Goal: Task Accomplishment & Management: Use online tool/utility

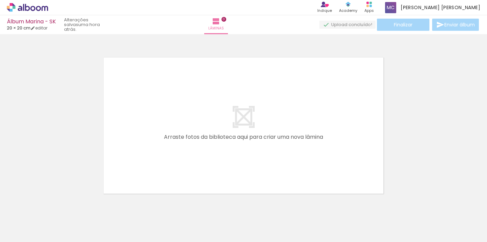
scroll to position [8, 0]
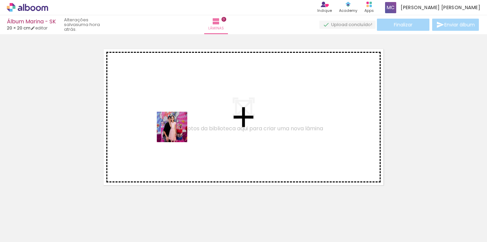
drag, startPoint x: 73, startPoint y: 223, endPoint x: 178, endPoint y: 131, distance: 139.6
click at [178, 131] on quentale-workspace at bounding box center [243, 121] width 487 height 242
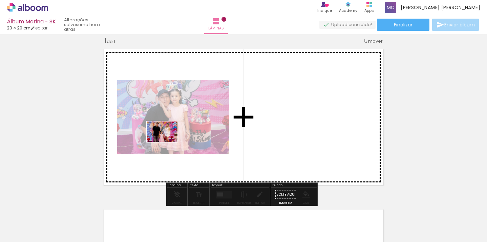
drag, startPoint x: 112, startPoint y: 223, endPoint x: 167, endPoint y: 143, distance: 97.1
click at [167, 143] on quentale-workspace at bounding box center [243, 121] width 487 height 242
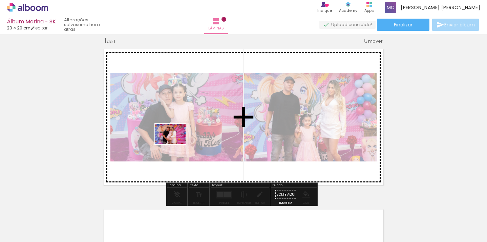
drag, startPoint x: 144, startPoint y: 222, endPoint x: 176, endPoint y: 144, distance: 84.7
click at [176, 144] on quentale-workspace at bounding box center [243, 121] width 487 height 242
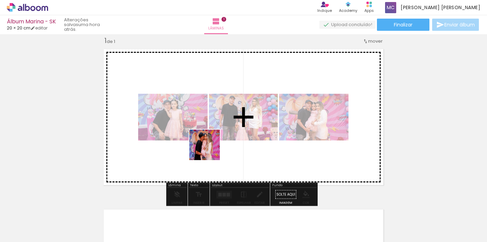
drag, startPoint x: 194, startPoint y: 199, endPoint x: 213, endPoint y: 133, distance: 68.6
click at [213, 133] on quentale-workspace at bounding box center [243, 121] width 487 height 242
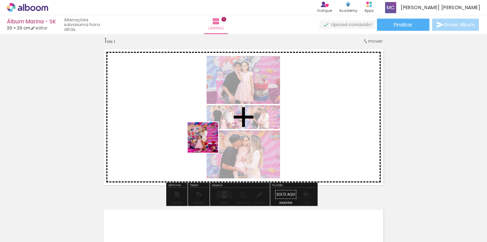
drag, startPoint x: 212, startPoint y: 181, endPoint x: 209, endPoint y: 117, distance: 64.1
click at [209, 117] on quentale-workspace at bounding box center [243, 121] width 487 height 242
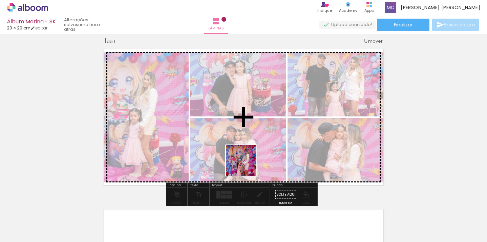
drag, startPoint x: 262, startPoint y: 220, endPoint x: 239, endPoint y: 128, distance: 95.5
click at [239, 128] on quentale-workspace at bounding box center [243, 121] width 487 height 242
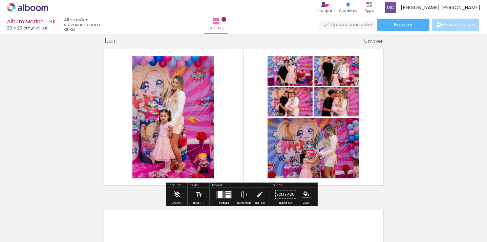
drag, startPoint x: 225, startPoint y: 192, endPoint x: 256, endPoint y: 150, distance: 51.3
click at [225, 192] on div at bounding box center [226, 191] width 2 height 1
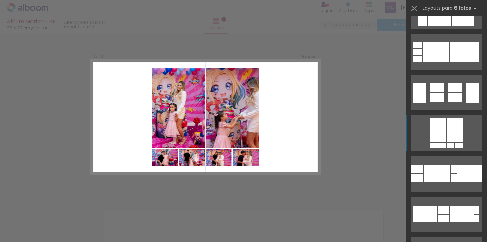
scroll to position [4630, 0]
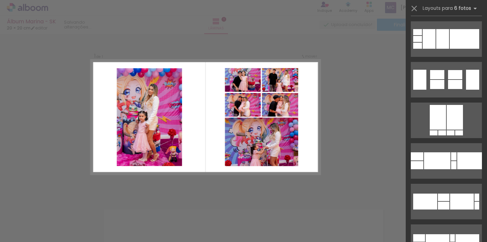
click at [284, 153] on quentale-layouter at bounding box center [205, 117] width 229 height 115
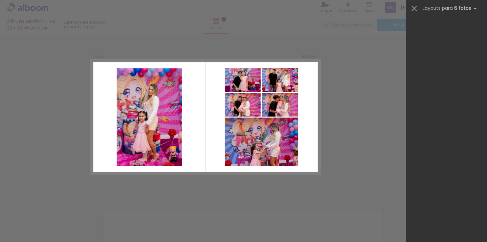
scroll to position [0, 0]
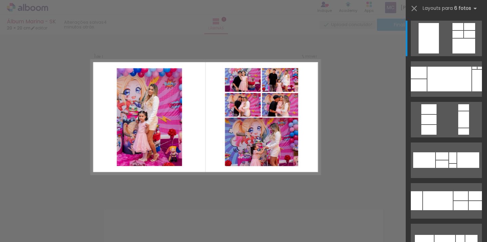
click at [359, 144] on div "Confirmar Cancelar" at bounding box center [243, 194] width 487 height 337
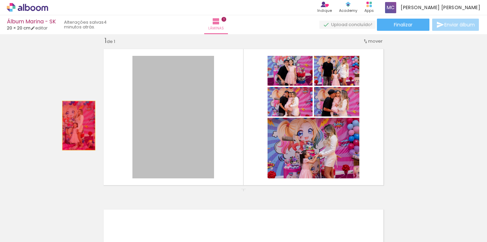
drag, startPoint x: 178, startPoint y: 124, endPoint x: 75, endPoint y: 127, distance: 103.3
click at [75, 127] on div "Inserir lâmina 1 de 1" at bounding box center [243, 188] width 487 height 321
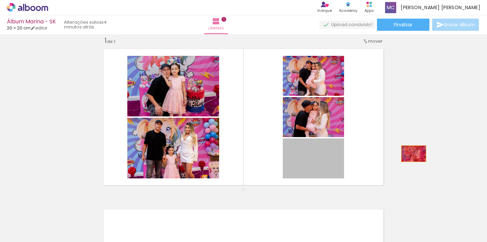
drag, startPoint x: 320, startPoint y: 166, endPoint x: 411, endPoint y: 153, distance: 92.3
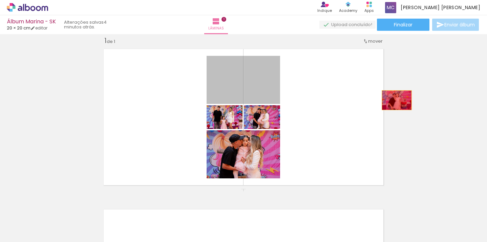
drag, startPoint x: 289, startPoint y: 91, endPoint x: 376, endPoint y: 105, distance: 88.5
click at [394, 100] on div "Inserir lâmina 1 de 1" at bounding box center [243, 188] width 487 height 321
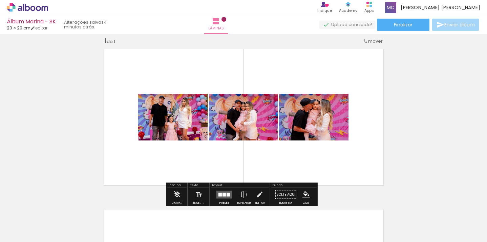
click at [227, 192] on quentale-layouter at bounding box center [224, 195] width 16 height 8
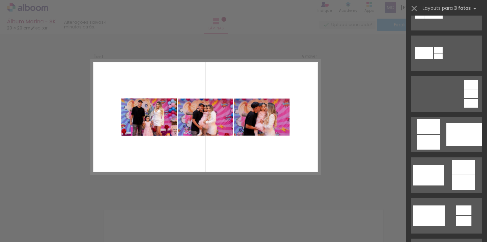
scroll to position [143, 0]
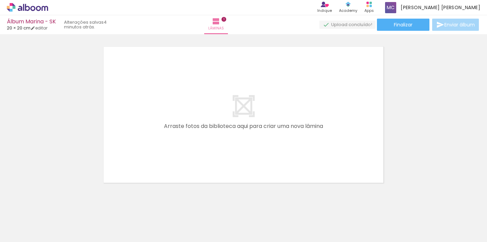
scroll to position [178, 0]
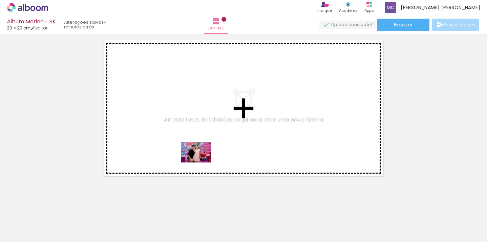
drag, startPoint x: 75, startPoint y: 228, endPoint x: 201, endPoint y: 162, distance: 142.3
click at [201, 162] on quentale-workspace at bounding box center [243, 121] width 487 height 242
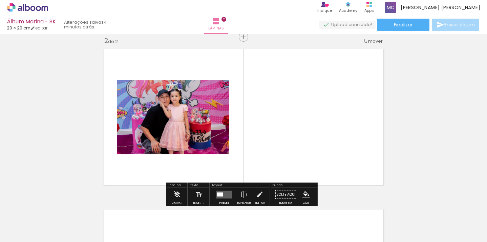
scroll to position [169, 0]
click at [83, 227] on div at bounding box center [67, 219] width 30 height 20
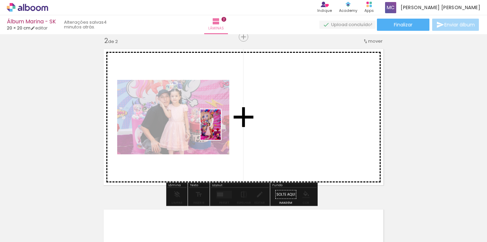
drag, startPoint x: 227, startPoint y: 220, endPoint x: 222, endPoint y: 129, distance: 91.2
click at [222, 129] on quentale-workspace at bounding box center [243, 121] width 487 height 242
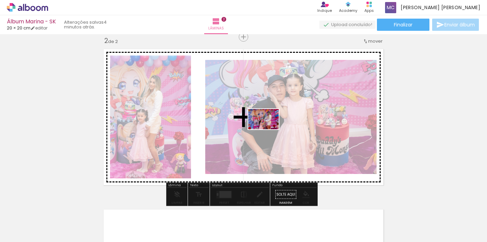
drag, startPoint x: 267, startPoint y: 222, endPoint x: 269, endPoint y: 129, distance: 92.4
click at [269, 129] on quentale-workspace at bounding box center [243, 121] width 487 height 242
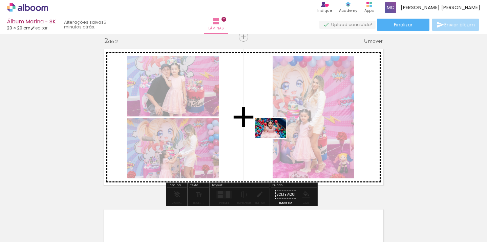
drag, startPoint x: 299, startPoint y: 225, endPoint x: 277, endPoint y: 130, distance: 98.1
click at [277, 130] on quentale-workspace at bounding box center [243, 121] width 487 height 242
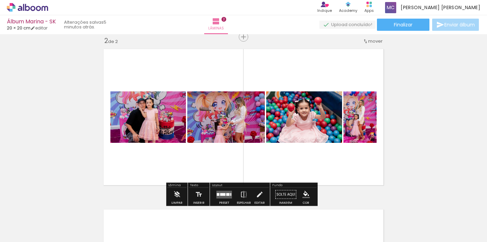
click at [226, 195] on div at bounding box center [227, 194] width 3 height 3
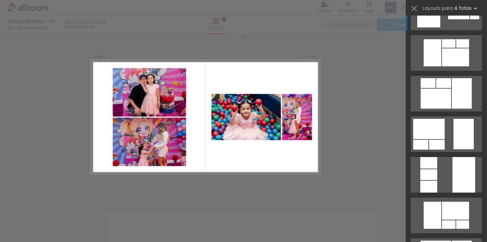
scroll to position [1135, 0]
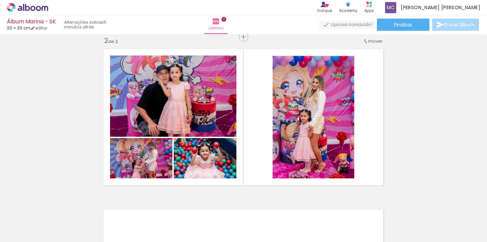
click at [421, 110] on div "Inserir lâmina 1 de 2 Inserir lâmina 2 de 2" at bounding box center [243, 109] width 487 height 482
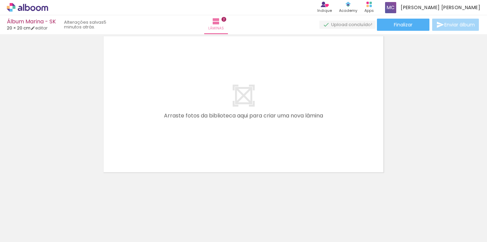
scroll to position [342, 0]
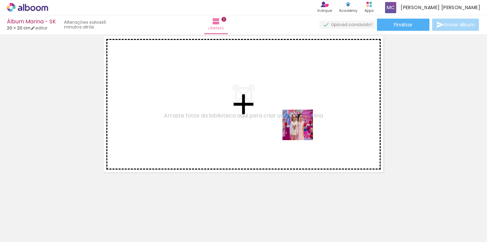
drag, startPoint x: 336, startPoint y: 221, endPoint x: 304, endPoint y: 133, distance: 93.9
click at [304, 133] on quentale-workspace at bounding box center [243, 121] width 487 height 242
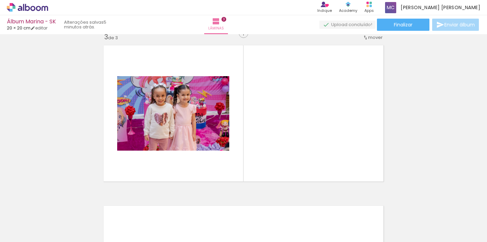
scroll to position [329, 0]
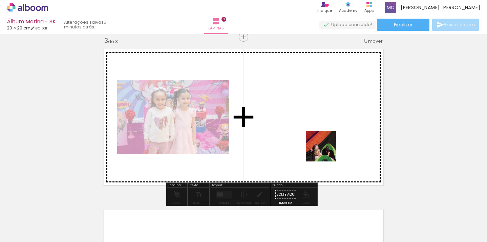
drag, startPoint x: 377, startPoint y: 222, endPoint x: 328, endPoint y: 145, distance: 91.2
click at [328, 145] on quentale-workspace at bounding box center [243, 121] width 487 height 242
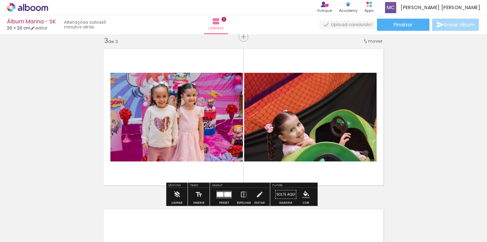
scroll to position [0, 73]
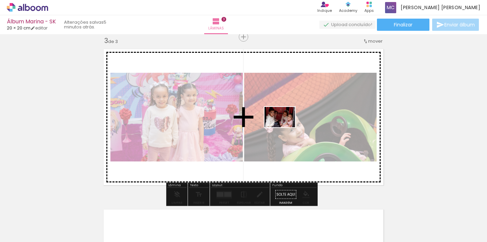
drag, startPoint x: 330, startPoint y: 221, endPoint x: 289, endPoint y: 130, distance: 99.3
click at [289, 130] on quentale-workspace at bounding box center [243, 121] width 487 height 242
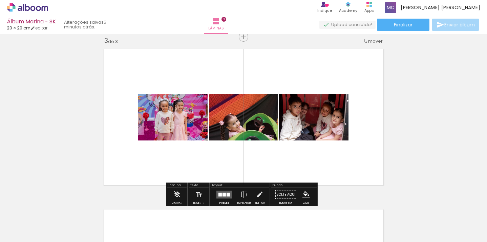
scroll to position [0, 664]
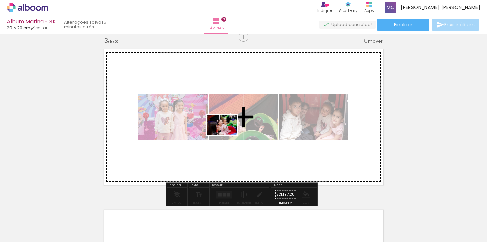
drag, startPoint x: 162, startPoint y: 222, endPoint x: 232, endPoint y: 130, distance: 115.2
click at [232, 130] on quentale-workspace at bounding box center [243, 121] width 487 height 242
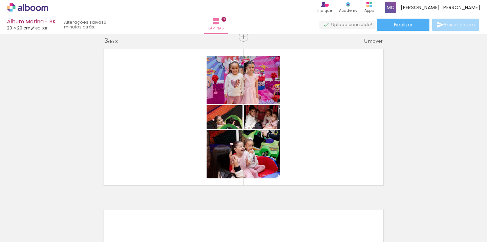
scroll to position [0, 931]
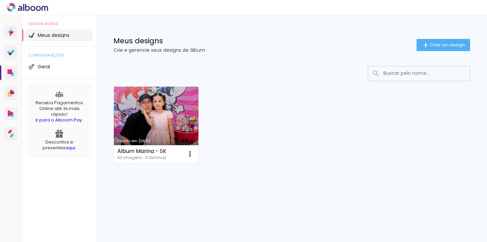
click at [181, 98] on link "Criado em [DATE]" at bounding box center [156, 125] width 85 height 76
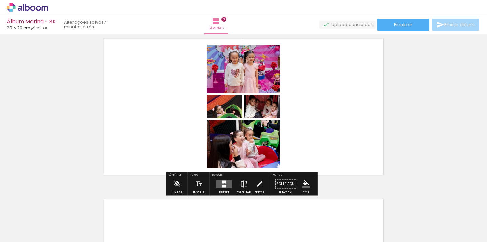
click at [224, 183] on div at bounding box center [225, 183] width 2 height 1
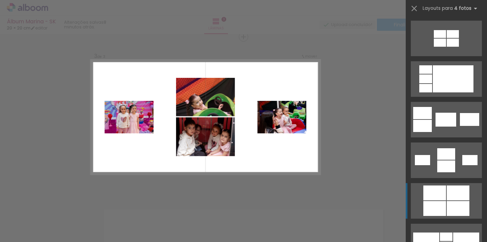
scroll to position [1125, 0]
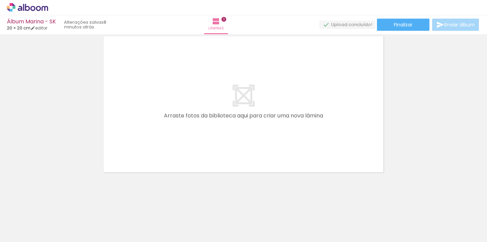
scroll to position [0, 226]
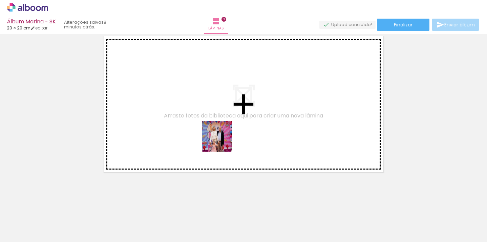
drag, startPoint x: 223, startPoint y: 220, endPoint x: 226, endPoint y: 120, distance: 100.2
click at [226, 120] on quentale-workspace at bounding box center [243, 121] width 487 height 242
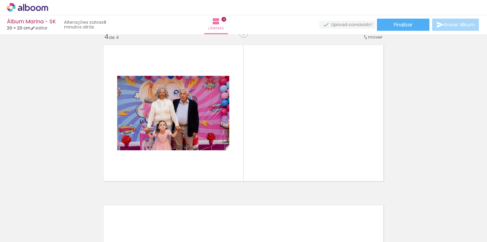
scroll to position [490, 0]
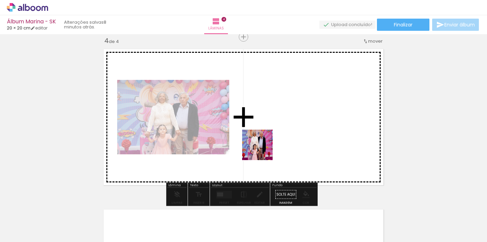
drag, startPoint x: 258, startPoint y: 210, endPoint x: 265, endPoint y: 137, distance: 73.7
click at [265, 137] on quentale-workspace at bounding box center [243, 121] width 487 height 242
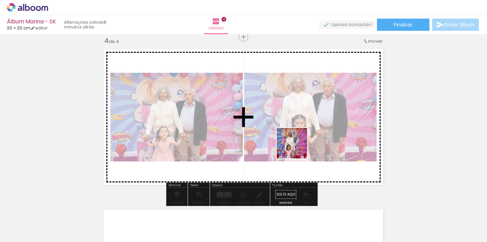
drag, startPoint x: 299, startPoint y: 222, endPoint x: 299, endPoint y: 139, distance: 83.3
click at [299, 139] on quentale-workspace at bounding box center [243, 121] width 487 height 242
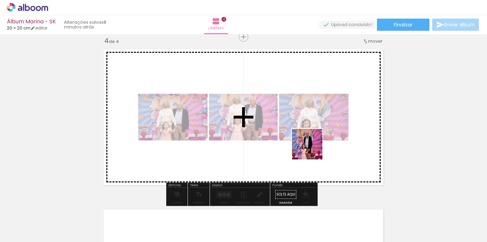
drag, startPoint x: 329, startPoint y: 207, endPoint x: 304, endPoint y: 115, distance: 94.9
click at [304, 115] on quentale-workspace at bounding box center [243, 121] width 487 height 242
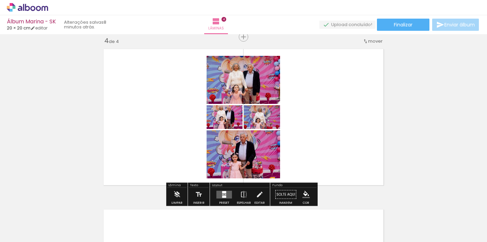
click at [226, 192] on quentale-layouter at bounding box center [224, 195] width 16 height 8
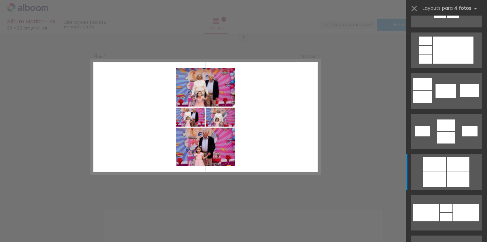
scroll to position [0, 0]
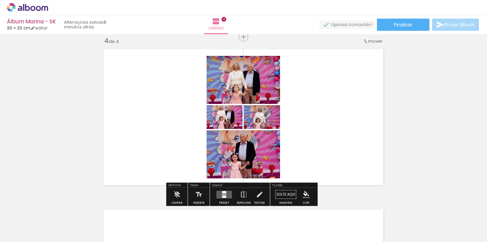
scroll to position [0, 357]
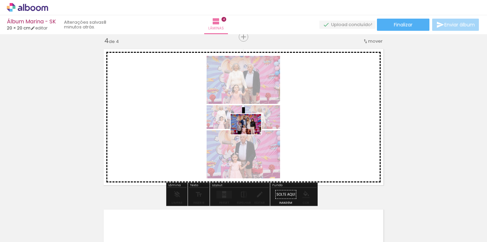
drag, startPoint x: 241, startPoint y: 219, endPoint x: 251, endPoint y: 133, distance: 85.9
click at [251, 133] on quentale-workspace at bounding box center [243, 121] width 487 height 242
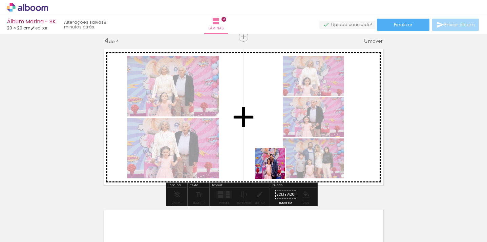
drag, startPoint x: 275, startPoint y: 173, endPoint x: 271, endPoint y: 129, distance: 43.8
click at [271, 129] on quentale-workspace at bounding box center [243, 121] width 487 height 242
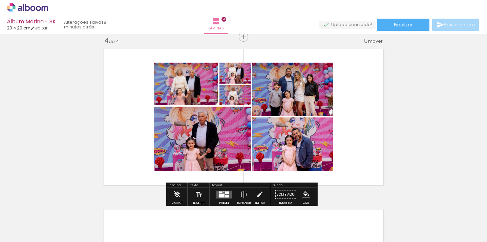
click at [225, 195] on div at bounding box center [227, 196] width 4 height 3
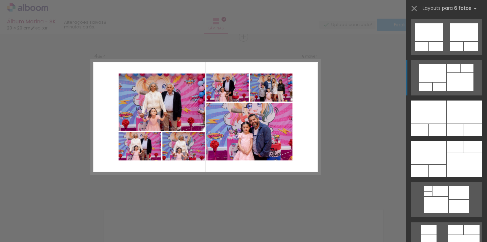
scroll to position [406, 0]
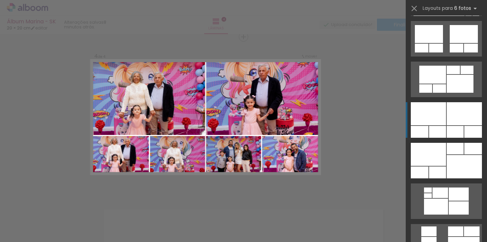
click at [432, 143] on div at bounding box center [428, 154] width 35 height 23
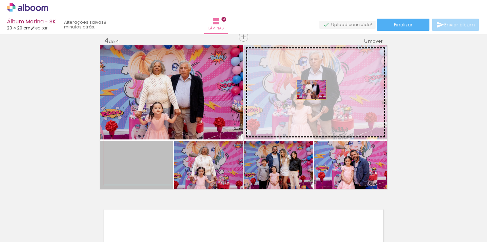
drag, startPoint x: 142, startPoint y: 165, endPoint x: 313, endPoint y: 98, distance: 183.0
click at [0, 0] on slot at bounding box center [0, 0] width 0 height 0
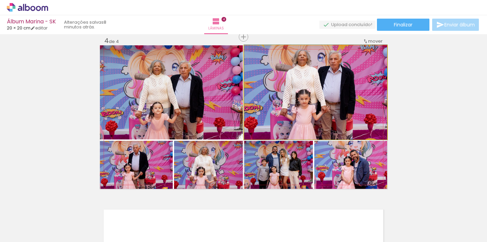
click at [331, 100] on quentale-photo at bounding box center [315, 92] width 143 height 94
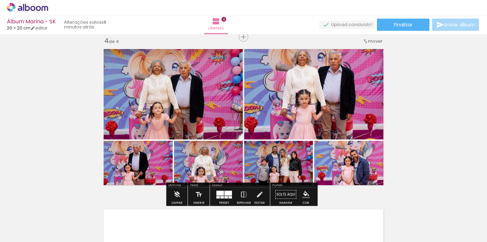
click at [331, 100] on quentale-photo at bounding box center [315, 92] width 143 height 94
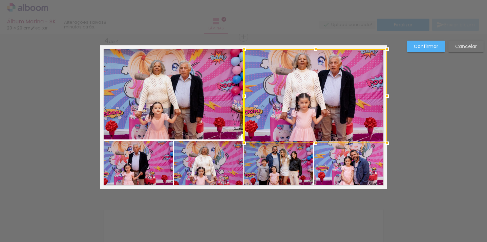
drag, startPoint x: 326, startPoint y: 91, endPoint x: 356, endPoint y: 85, distance: 31.1
click at [326, 95] on div at bounding box center [315, 96] width 143 height 94
drag, startPoint x: 459, startPoint y: 47, endPoint x: 385, endPoint y: 67, distance: 76.4
click at [0, 0] on slot "Cancelar" at bounding box center [0, 0] width 0 height 0
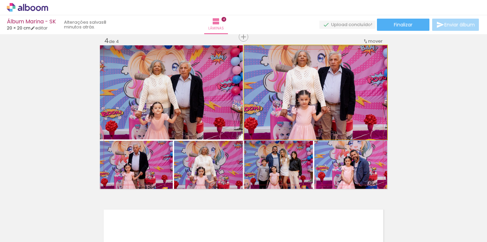
drag, startPoint x: 338, startPoint y: 83, endPoint x: 342, endPoint y: 101, distance: 18.5
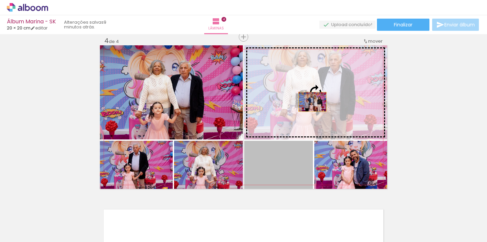
drag, startPoint x: 283, startPoint y: 169, endPoint x: 310, endPoint y: 102, distance: 71.7
click at [0, 0] on slot at bounding box center [0, 0] width 0 height 0
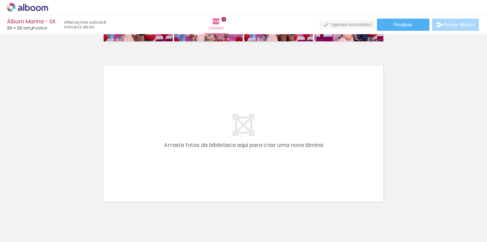
scroll to position [637, 0]
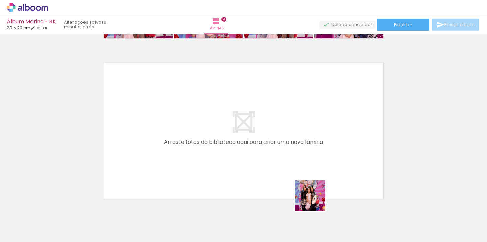
drag, startPoint x: 316, startPoint y: 215, endPoint x: 308, endPoint y: 138, distance: 77.9
click at [308, 138] on quentale-workspace at bounding box center [243, 121] width 487 height 242
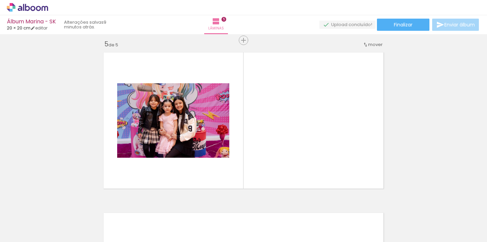
scroll to position [650, 0]
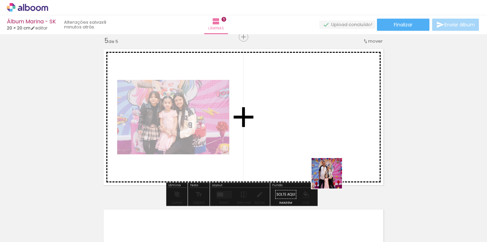
drag, startPoint x: 342, startPoint y: 194, endPoint x: 315, endPoint y: 143, distance: 57.2
click at [315, 143] on quentale-workspace at bounding box center [243, 121] width 487 height 242
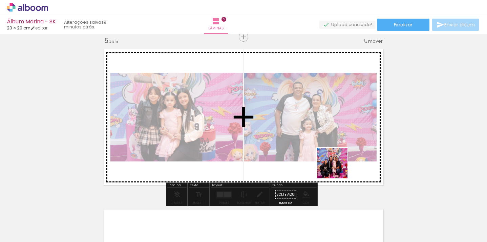
drag, startPoint x: 350, startPoint y: 178, endPoint x: 410, endPoint y: 195, distance: 62.5
click at [326, 146] on quentale-workspace at bounding box center [243, 121] width 487 height 242
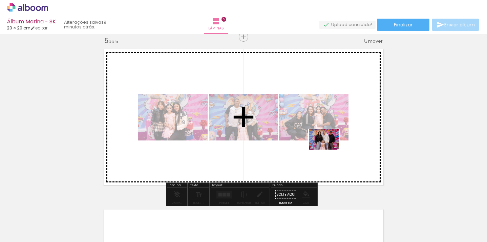
drag, startPoint x: 426, startPoint y: 222, endPoint x: 332, endPoint y: 150, distance: 118.5
click at [332, 150] on quentale-workspace at bounding box center [243, 121] width 487 height 242
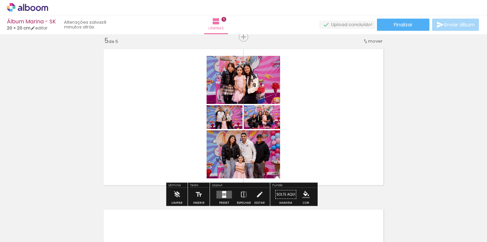
click at [222, 196] on div at bounding box center [224, 196] width 4 height 2
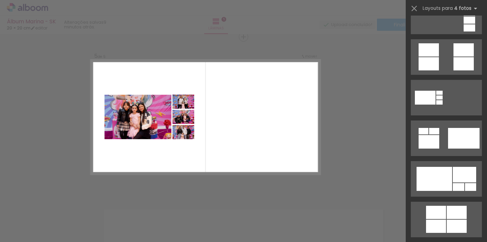
scroll to position [306, 0]
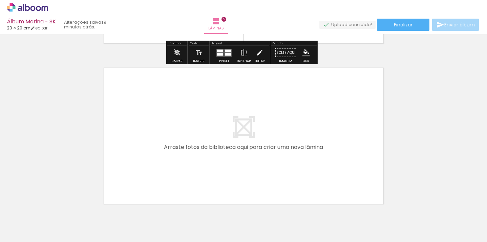
scroll to position [0, 710]
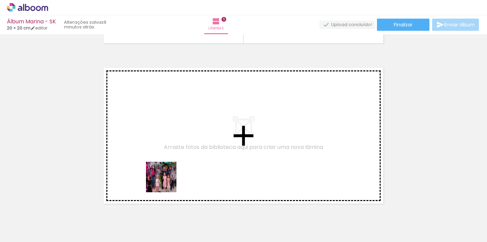
drag, startPoint x: 162, startPoint y: 192, endPoint x: 182, endPoint y: 135, distance: 60.2
click at [182, 135] on quentale-workspace at bounding box center [243, 121] width 487 height 242
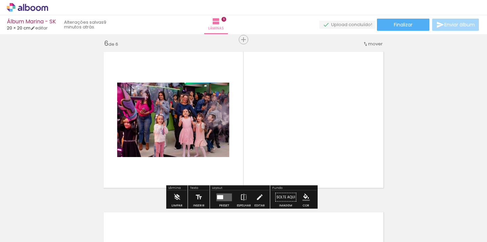
scroll to position [811, 0]
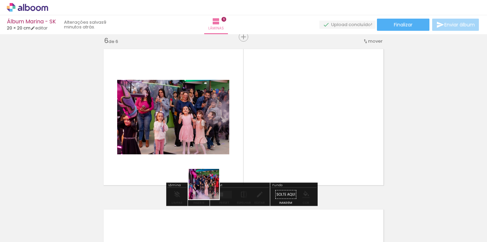
drag, startPoint x: 209, startPoint y: 189, endPoint x: 230, endPoint y: 139, distance: 54.0
click at [230, 139] on quentale-workspace at bounding box center [243, 121] width 487 height 242
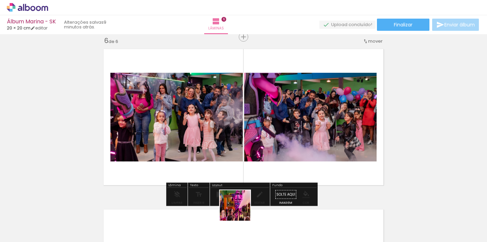
drag, startPoint x: 237, startPoint y: 219, endPoint x: 279, endPoint y: 195, distance: 48.7
click at [272, 144] on quentale-workspace at bounding box center [243, 121] width 487 height 242
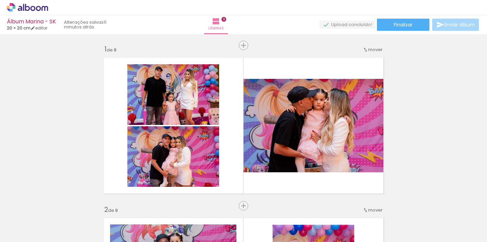
scroll to position [0, 1194]
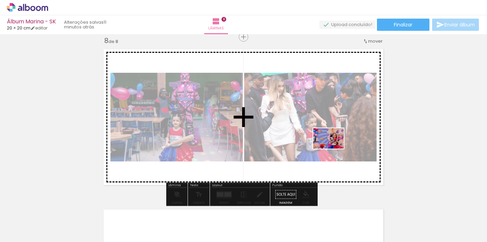
drag, startPoint x: 454, startPoint y: 214, endPoint x: 337, endPoint y: 158, distance: 129.0
click at [330, 148] on quentale-workspace at bounding box center [243, 121] width 487 height 242
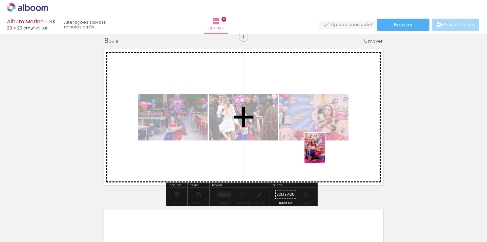
drag, startPoint x: 357, startPoint y: 223, endPoint x: 324, endPoint y: 155, distance: 76.2
click at [324, 155] on quentale-workspace at bounding box center [243, 121] width 487 height 242
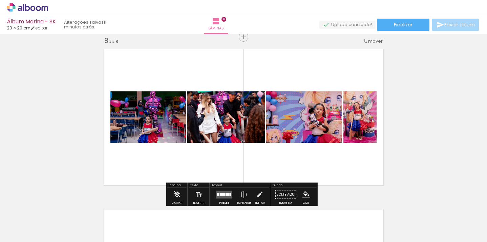
click at [226, 195] on div at bounding box center [227, 194] width 3 height 3
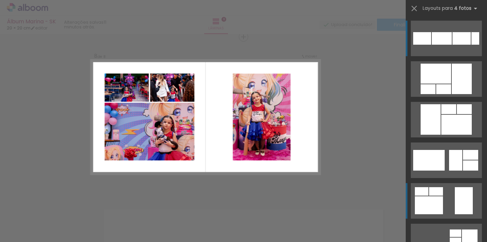
click at [443, 97] on quentale-layouter at bounding box center [446, 79] width 71 height 36
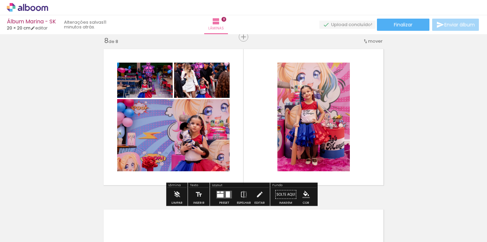
click at [228, 194] on div at bounding box center [228, 194] width 4 height 6
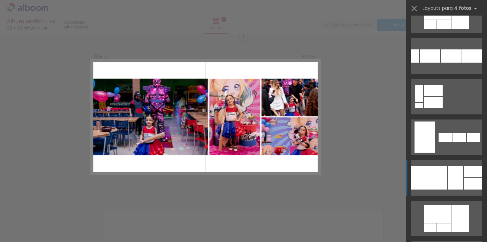
scroll to position [511, 0]
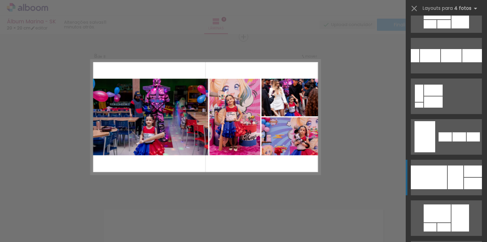
click at [443, 179] on div at bounding box center [429, 178] width 36 height 24
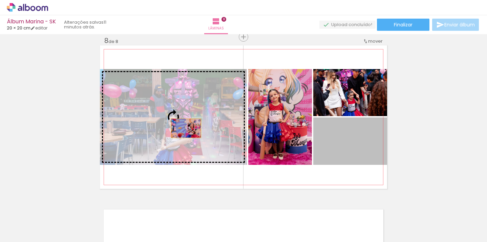
drag, startPoint x: 358, startPoint y: 152, endPoint x: 198, endPoint y: 137, distance: 160.5
click at [0, 0] on slot at bounding box center [0, 0] width 0 height 0
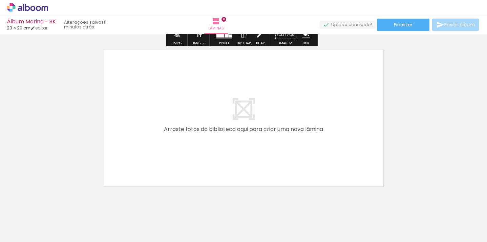
scroll to position [1293, 0]
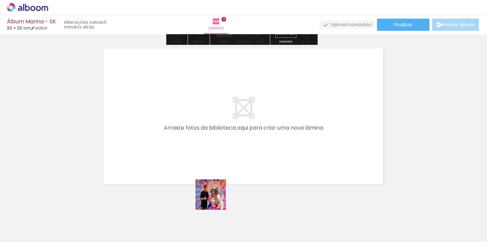
drag, startPoint x: 201, startPoint y: 223, endPoint x: 238, endPoint y: 157, distance: 75.3
click at [238, 157] on quentale-workspace at bounding box center [243, 121] width 487 height 242
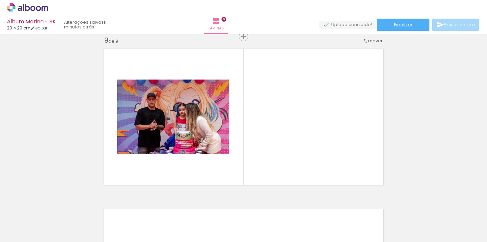
scroll to position [1292, 0]
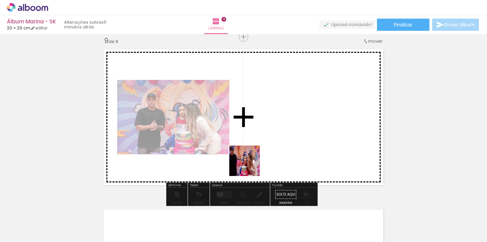
drag, startPoint x: 246, startPoint y: 220, endPoint x: 253, endPoint y: 156, distance: 64.4
click at [253, 156] on quentale-workspace at bounding box center [243, 121] width 487 height 242
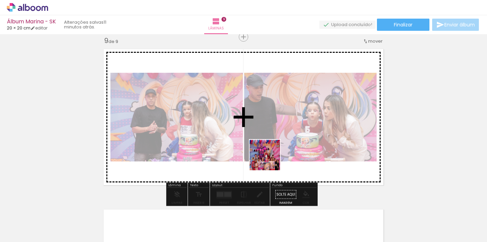
drag, startPoint x: 271, startPoint y: 193, endPoint x: 270, endPoint y: 160, distance: 32.8
click at [270, 160] on quentale-workspace at bounding box center [243, 121] width 487 height 242
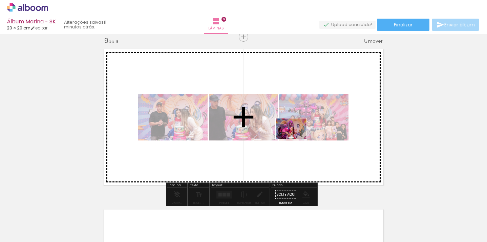
drag, startPoint x: 310, startPoint y: 203, endPoint x: 296, endPoint y: 140, distance: 64.9
click at [296, 140] on quentale-workspace at bounding box center [243, 121] width 487 height 242
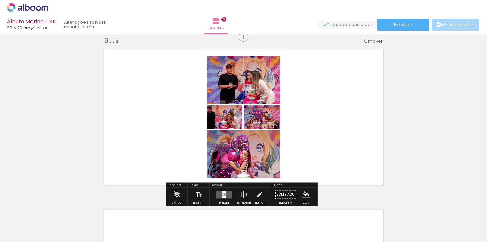
scroll to position [1290, 0]
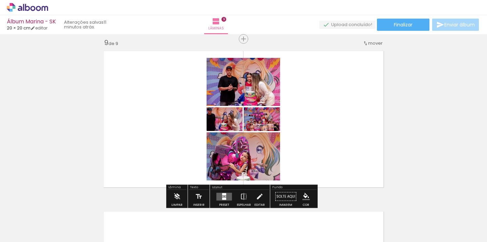
click at [224, 195] on div at bounding box center [224, 194] width 4 height 2
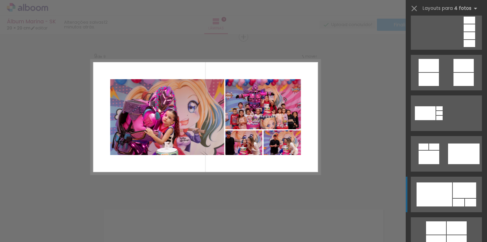
scroll to position [291, 0]
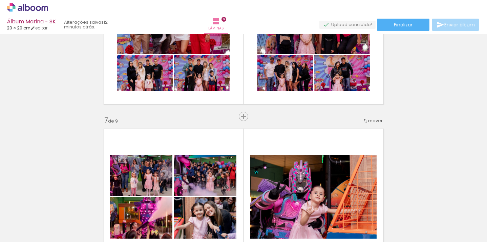
scroll to position [892, 0]
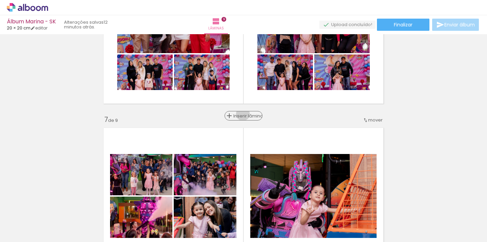
click at [239, 114] on span "Inserir lâmina" at bounding box center [246, 116] width 26 height 4
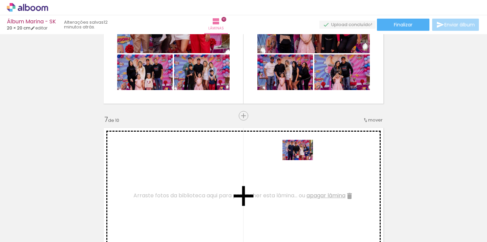
drag, startPoint x: 392, startPoint y: 223, endPoint x: 305, endPoint y: 161, distance: 107.1
click at [305, 161] on quentale-workspace at bounding box center [243, 121] width 487 height 242
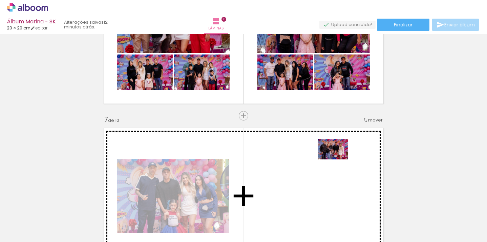
drag, startPoint x: 376, startPoint y: 185, endPoint x: 339, endPoint y: 159, distance: 45.2
click at [339, 159] on quentale-workspace at bounding box center [243, 121] width 487 height 242
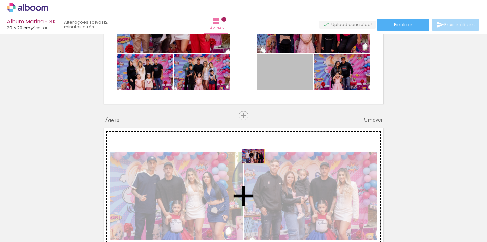
drag, startPoint x: 281, startPoint y: 93, endPoint x: 251, endPoint y: 156, distance: 70.1
click at [251, 156] on div "Inserir lâmina 1 de 10 Inserir lâmina 2 de 10 Inserir lâmina 3 de 10 Inserir lâ…" at bounding box center [243, 26] width 487 height 1765
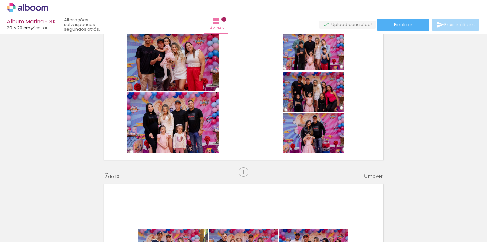
scroll to position [841, 0]
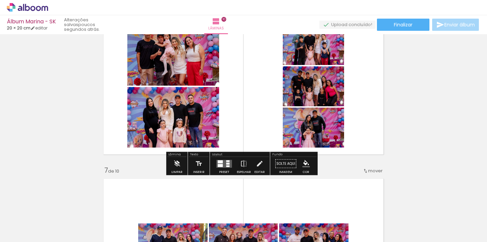
click at [327, 130] on quentale-photo at bounding box center [313, 128] width 61 height 40
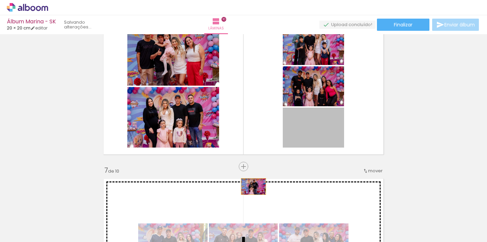
drag, startPoint x: 329, startPoint y: 128, endPoint x: 251, endPoint y: 186, distance: 97.4
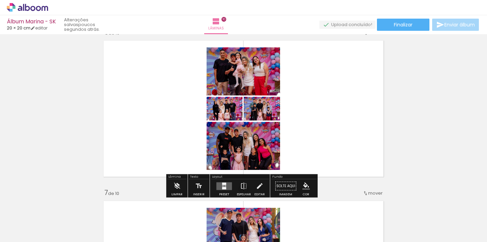
scroll to position [816, 0]
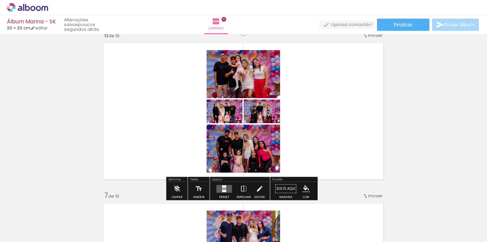
click at [335, 107] on quentale-layouter at bounding box center [243, 112] width 287 height 144
click at [222, 190] on div at bounding box center [224, 191] width 4 height 2
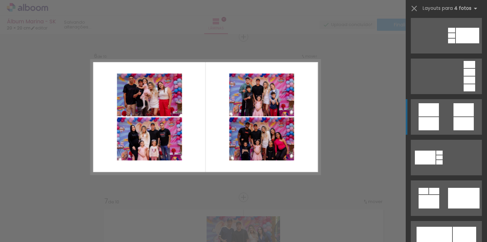
scroll to position [246, 0]
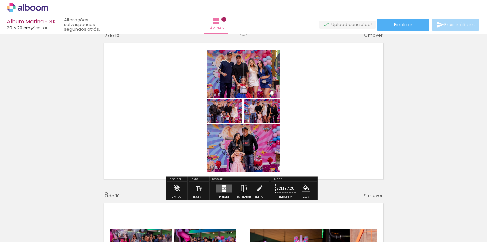
scroll to position [979, 0]
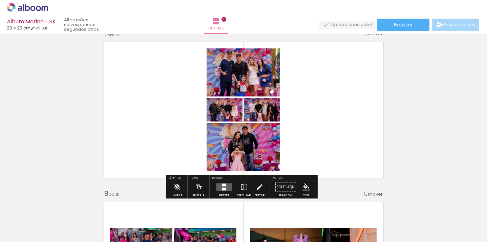
click at [226, 190] on quentale-layouter at bounding box center [224, 187] width 16 height 8
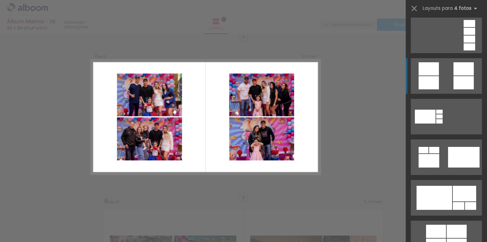
scroll to position [287, 0]
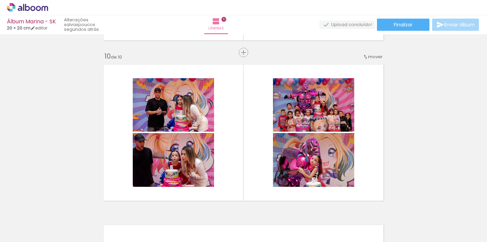
scroll to position [1437, 0]
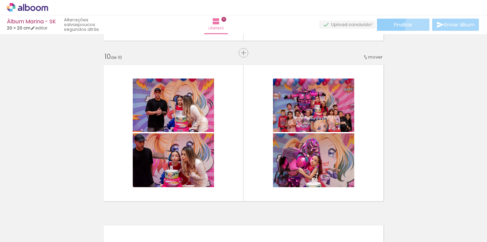
click at [415, 26] on paper-button "Finalizar" at bounding box center [403, 25] width 52 height 12
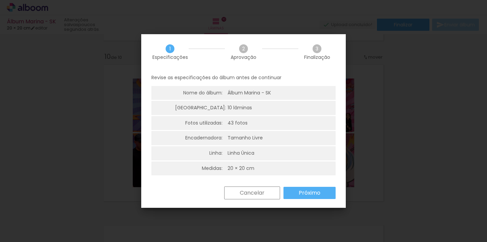
click at [0, 0] on slot "Próximo" at bounding box center [0, 0] width 0 height 0
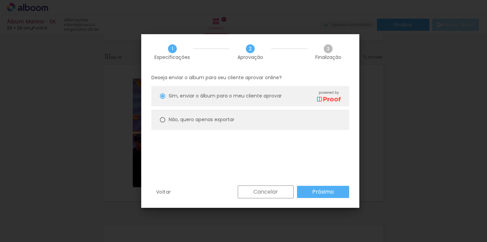
drag, startPoint x: 241, startPoint y: 120, endPoint x: 248, endPoint y: 124, distance: 8.8
click at [241, 120] on paper-radio-button "Não, quero apenas exportar" at bounding box center [250, 120] width 198 height 20
type paper-radio-button "on"
click at [0, 0] on slot "Próximo" at bounding box center [0, 0] width 0 height 0
type input "Alta, 300 DPI"
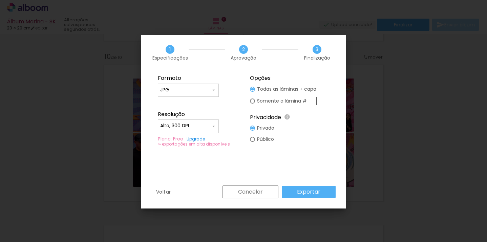
click at [208, 89] on input "JPG" at bounding box center [185, 90] width 51 height 7
drag, startPoint x: 203, startPoint y: 89, endPoint x: 208, endPoint y: 87, distance: 5.7
click at [203, 89] on paper-item "JPG" at bounding box center [188, 89] width 61 height 14
click at [0, 0] on slot "Público" at bounding box center [0, 0] width 0 height 0
type paper-radio-button "on"
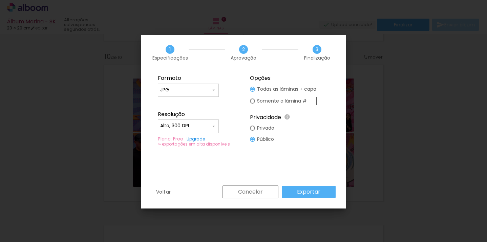
click at [0, 0] on slot "Exportar" at bounding box center [0, 0] width 0 height 0
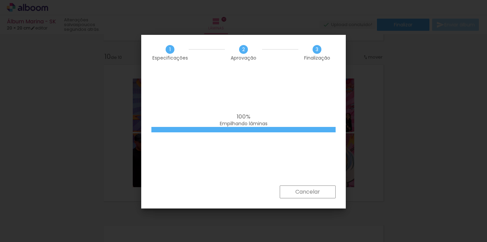
scroll to position [0, 15]
click at [274, 100] on div "100% Empilhando lâminas" at bounding box center [243, 127] width 204 height 115
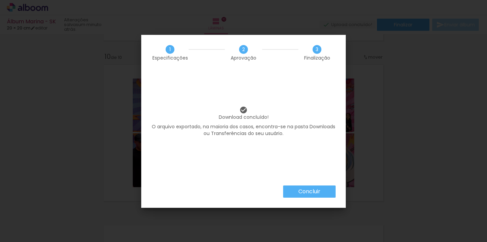
click at [0, 0] on slot "Concluir" at bounding box center [0, 0] width 0 height 0
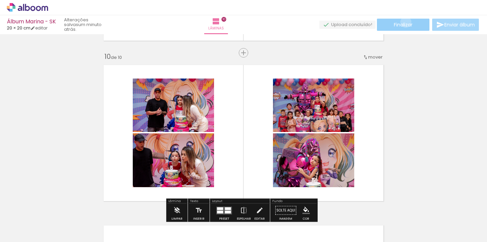
click at [403, 22] on span "Finalizar" at bounding box center [403, 24] width 19 height 5
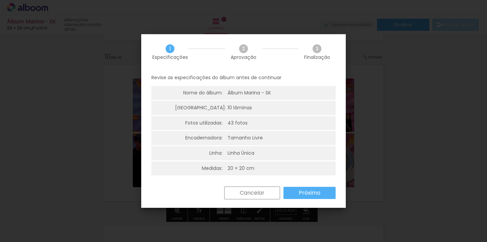
click at [283, 191] on paper-button "Próximo" at bounding box center [309, 193] width 52 height 12
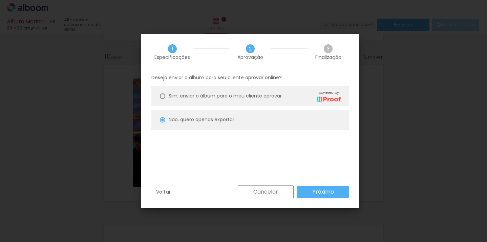
click at [309, 189] on paper-button "Próximo" at bounding box center [323, 192] width 52 height 12
type input "Alta, 300 DPI"
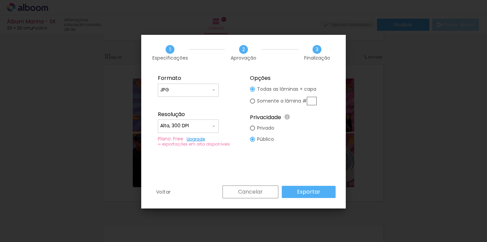
click at [190, 90] on input "JPG" at bounding box center [185, 90] width 51 height 7
